Goal: Find specific page/section: Find specific page/section

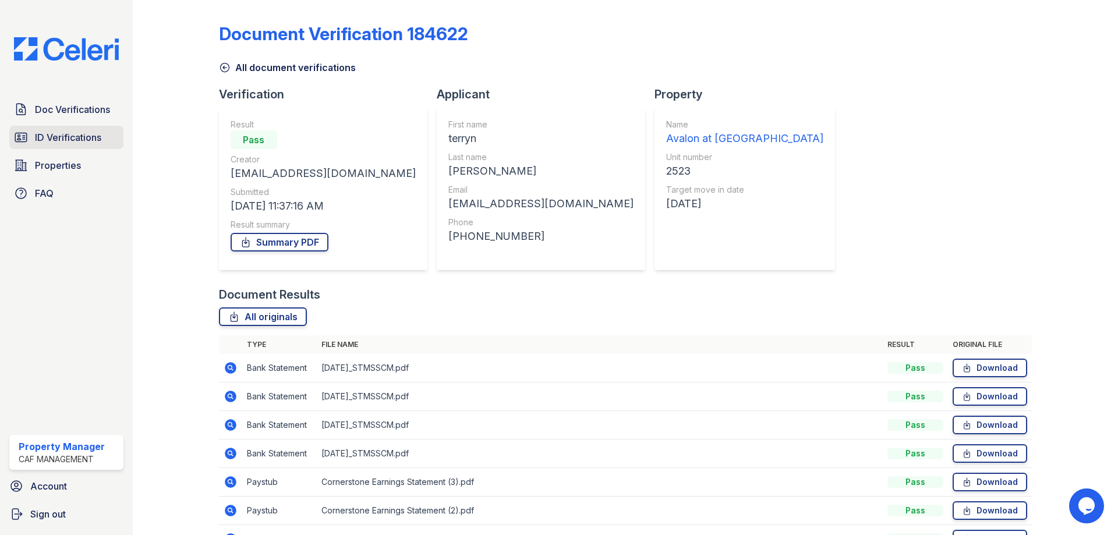
click at [69, 140] on span "ID Verifications" at bounding box center [68, 137] width 66 height 14
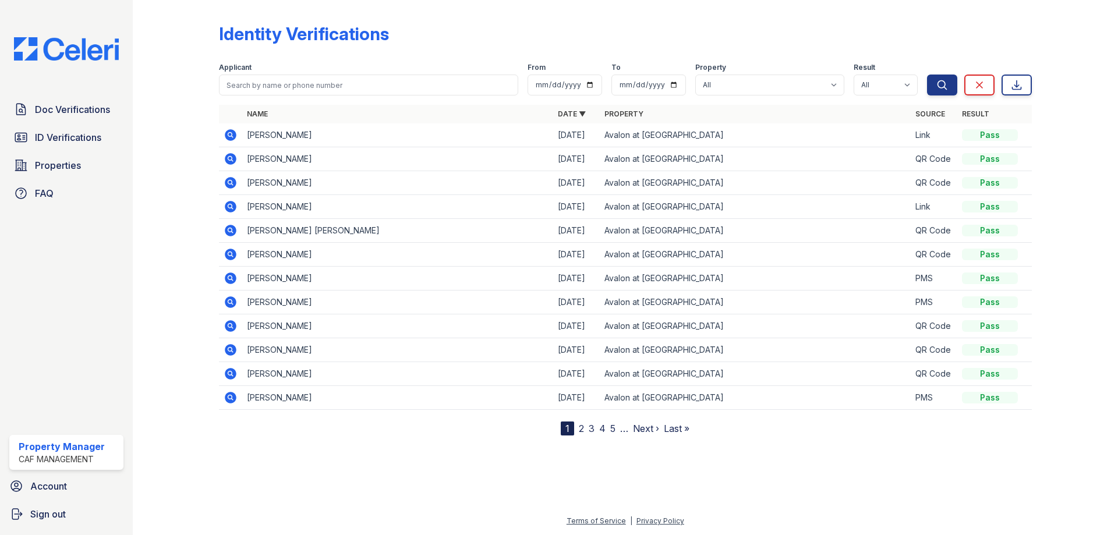
click at [231, 279] on icon at bounding box center [231, 278] width 14 height 14
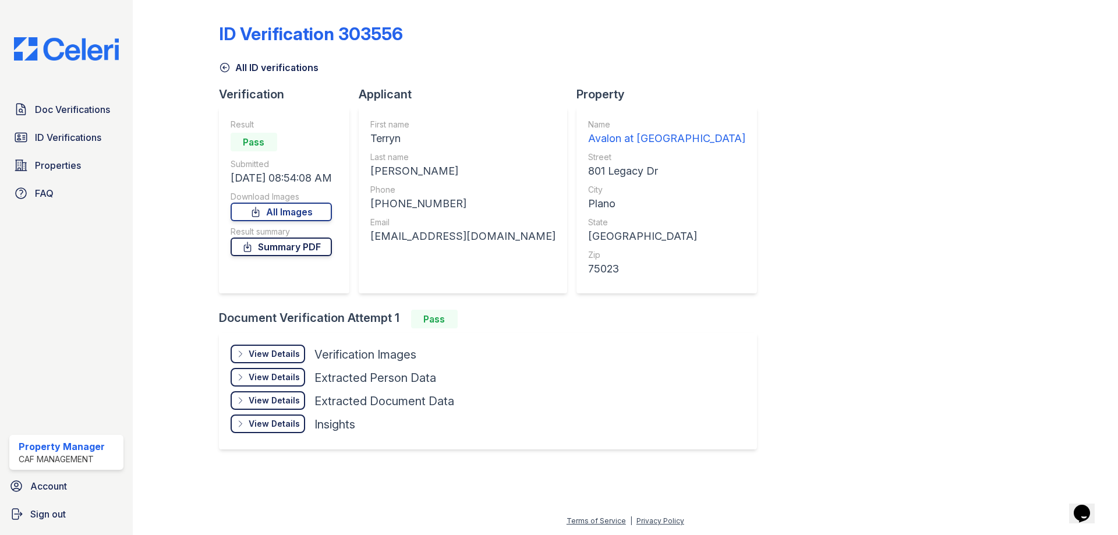
click at [281, 244] on link "Summary PDF" at bounding box center [281, 246] width 101 height 19
click at [288, 214] on link "All Images" at bounding box center [281, 212] width 101 height 19
click at [71, 139] on span "ID Verifications" at bounding box center [68, 137] width 66 height 14
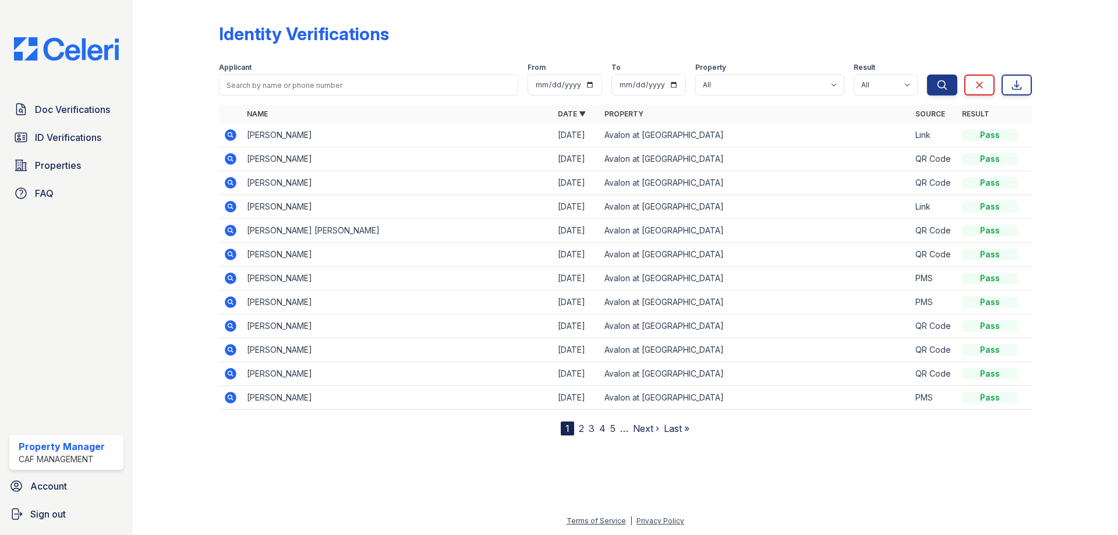
click at [71, 139] on span "ID Verifications" at bounding box center [68, 137] width 66 height 14
click at [67, 140] on span "ID Verifications" at bounding box center [68, 137] width 66 height 14
click at [836, 85] on select "All Avalon at [GEOGRAPHIC_DATA]" at bounding box center [769, 85] width 149 height 21
select select "4580"
click at [696, 75] on select "All Avalon at [GEOGRAPHIC_DATA]" at bounding box center [769, 85] width 149 height 21
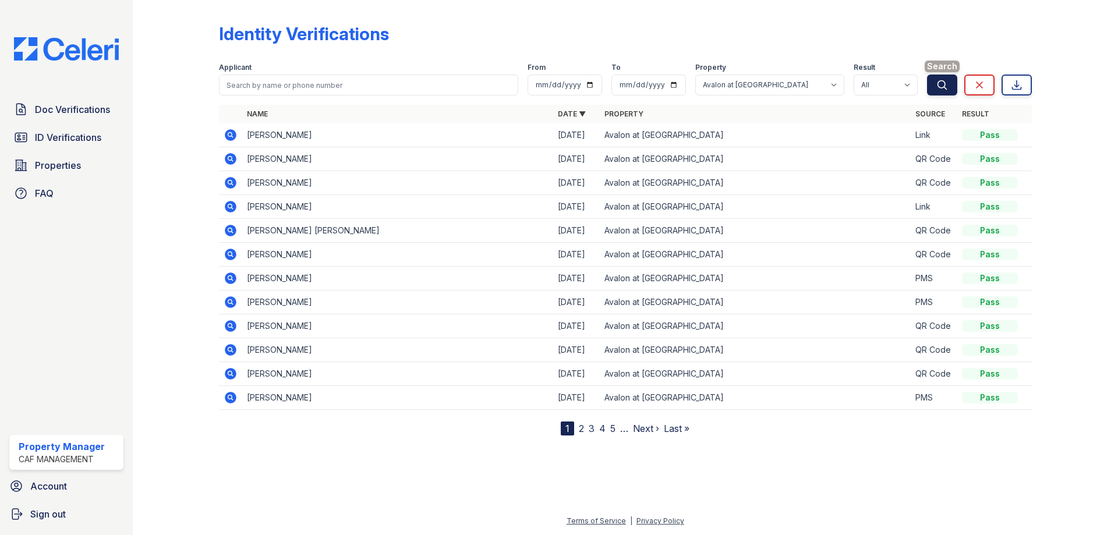
click at [937, 89] on icon "submit" at bounding box center [942, 85] width 12 height 12
click at [61, 140] on span "ID Verifications" at bounding box center [68, 137] width 66 height 14
